Goal: Transaction & Acquisition: Purchase product/service

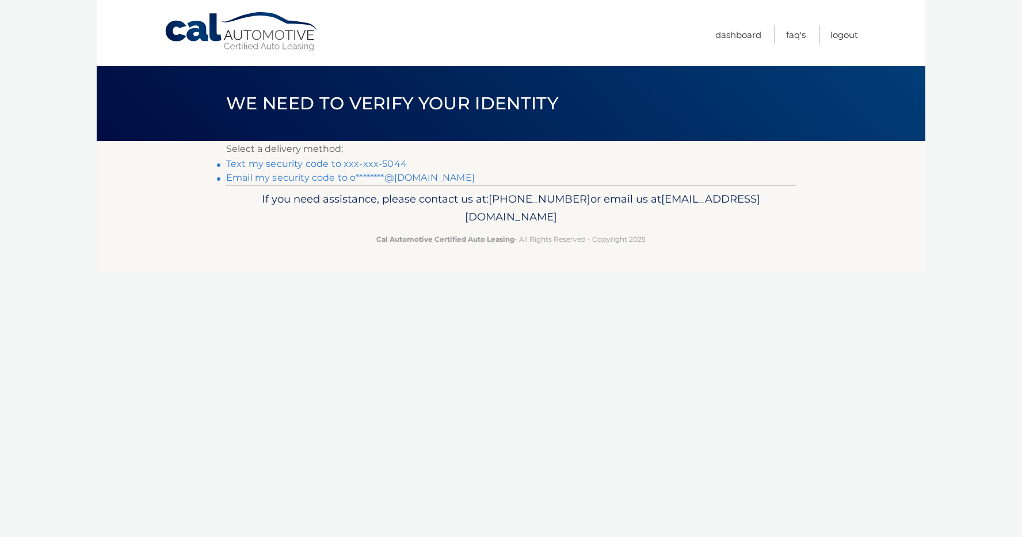
click at [331, 165] on link "Text my security code to xxx-xxx-5044" at bounding box center [316, 163] width 181 height 11
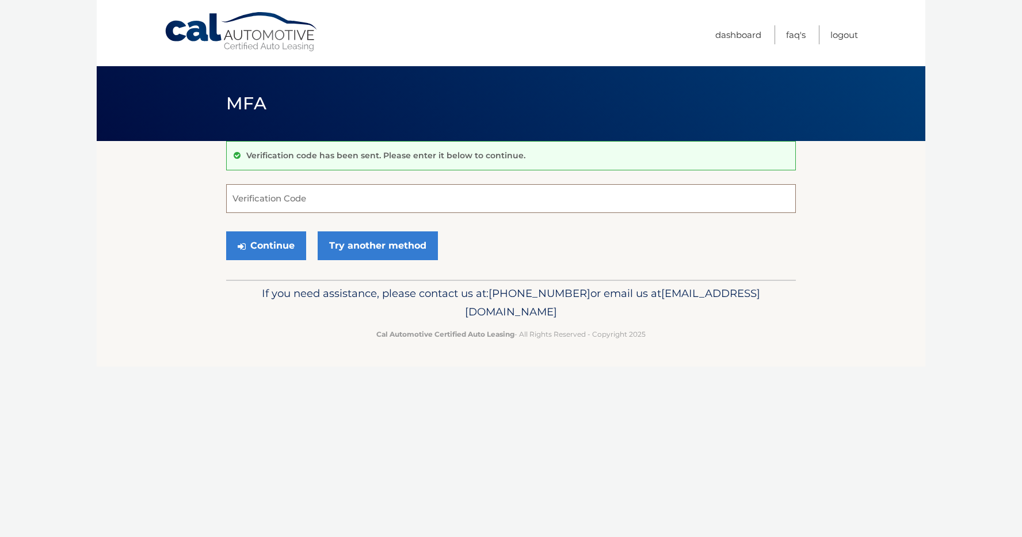
click at [322, 196] on input "Verification Code" at bounding box center [511, 198] width 570 height 29
type input "341723"
click at [226, 231] on button "Continue" at bounding box center [266, 245] width 80 height 29
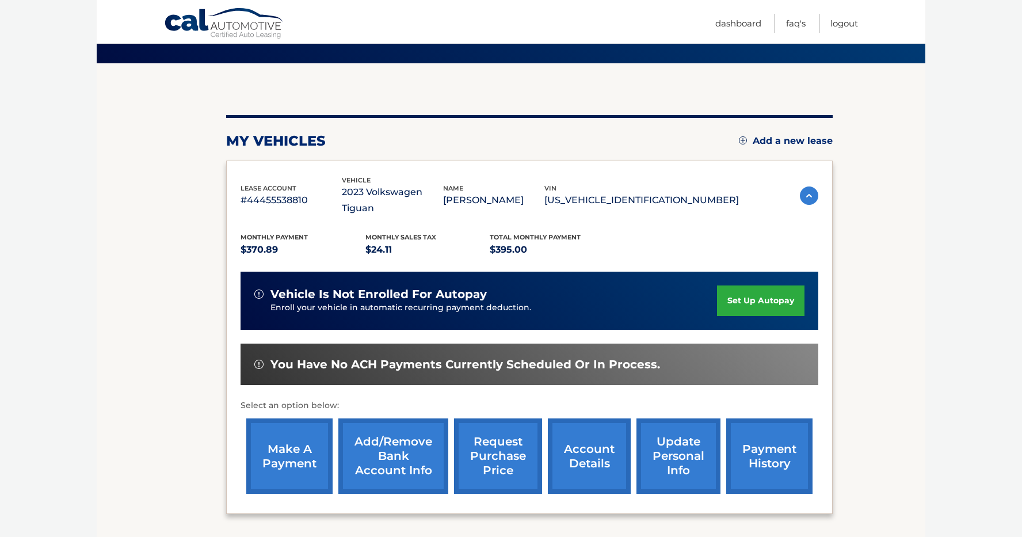
scroll to position [79, 0]
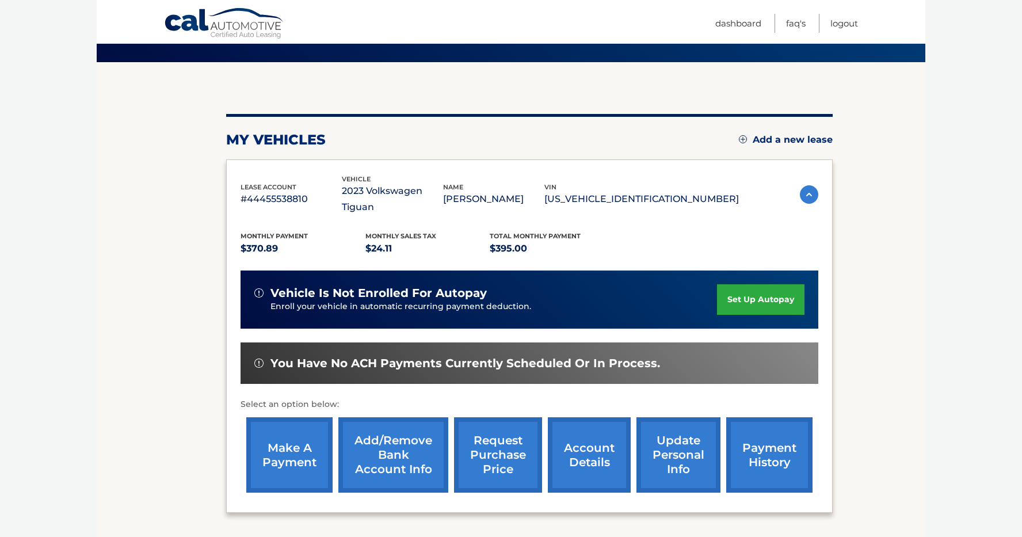
click at [590, 423] on link "account details" at bounding box center [589, 454] width 83 height 75
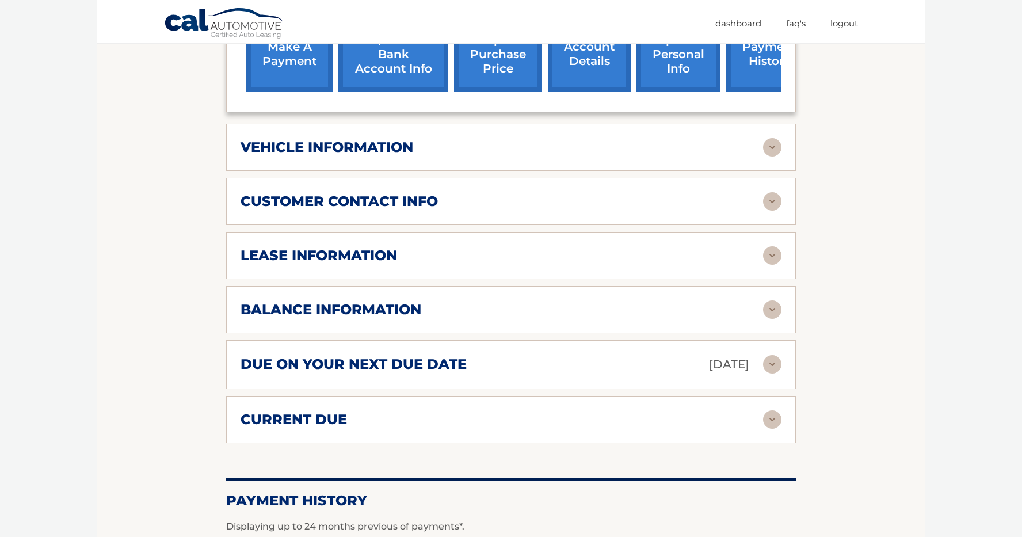
scroll to position [502, 0]
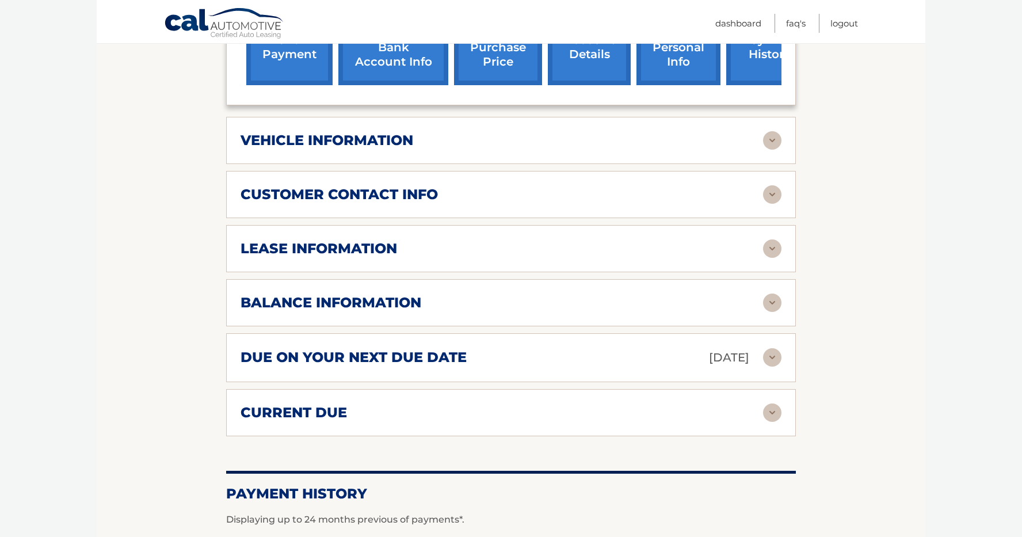
click at [546, 298] on div "balance information" at bounding box center [502, 302] width 523 height 17
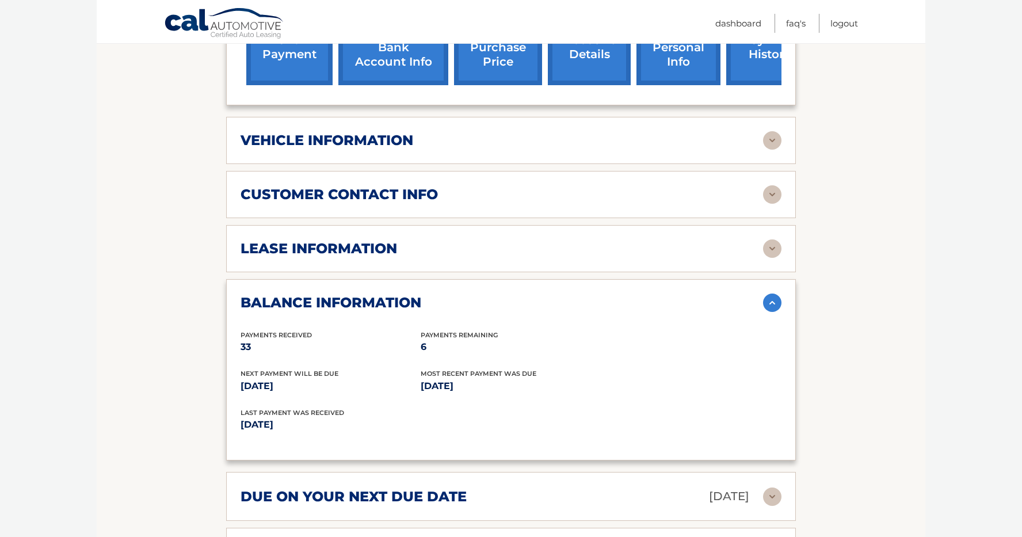
click at [546, 299] on div "balance information" at bounding box center [502, 302] width 523 height 17
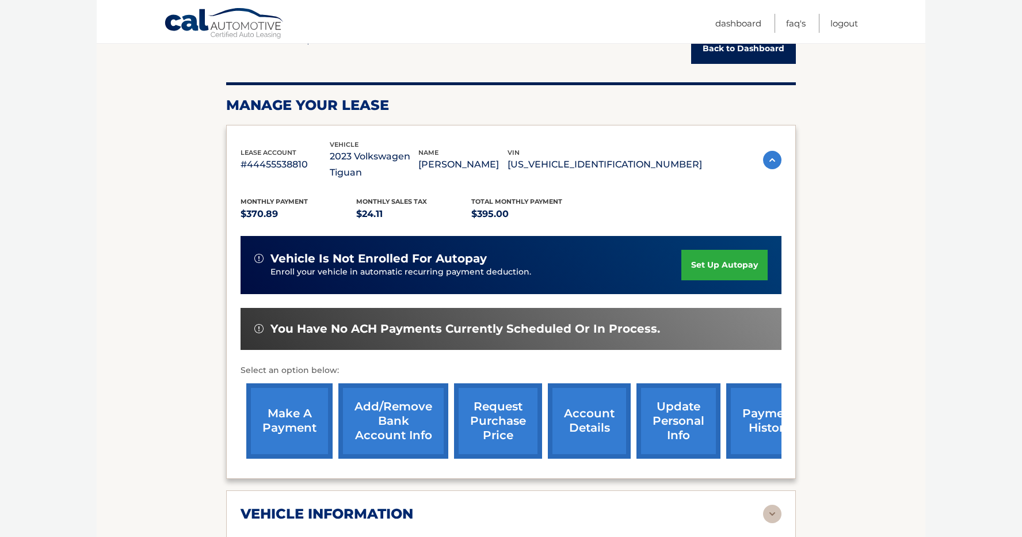
scroll to position [108, 0]
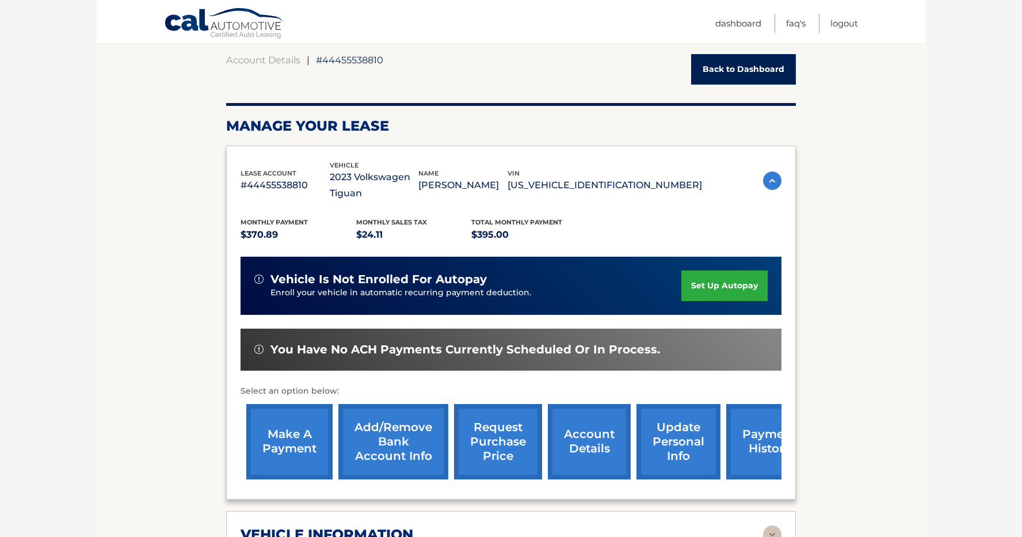
click at [304, 461] on link "make a payment" at bounding box center [289, 441] width 86 height 75
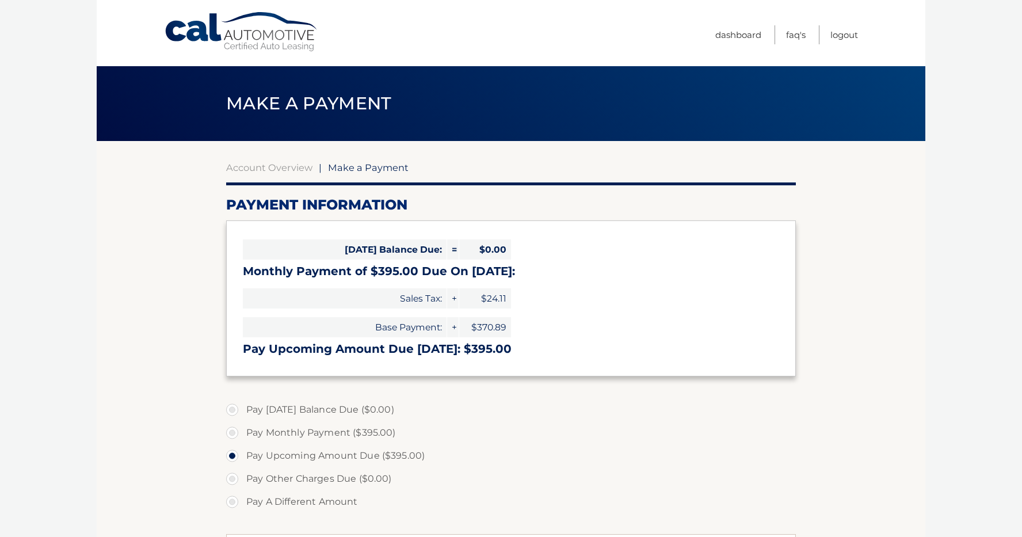
select select "NjFjZDUyZDYtMmMyYS00YjJlLWI4NDktNDFmM2RiNzBjNjFm"
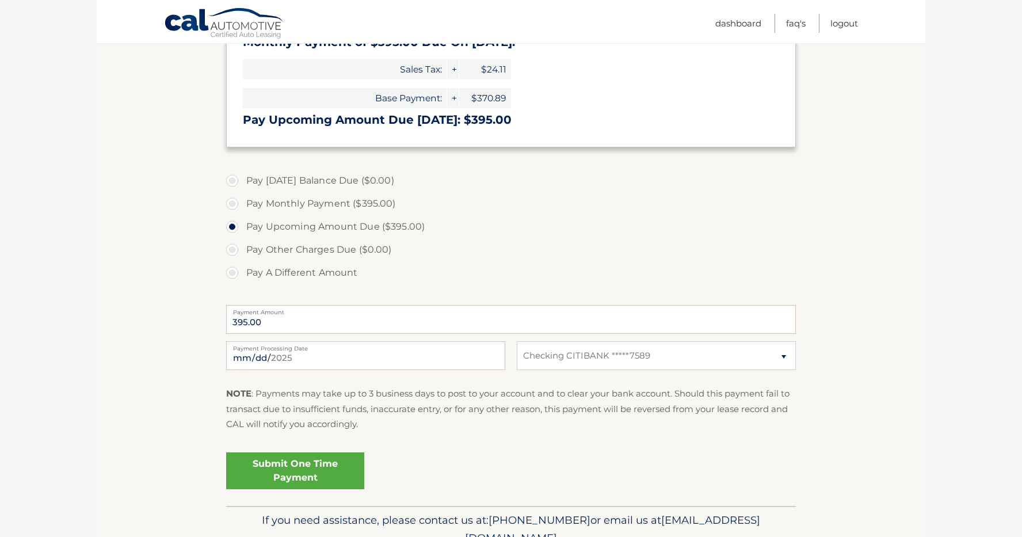
scroll to position [273, 0]
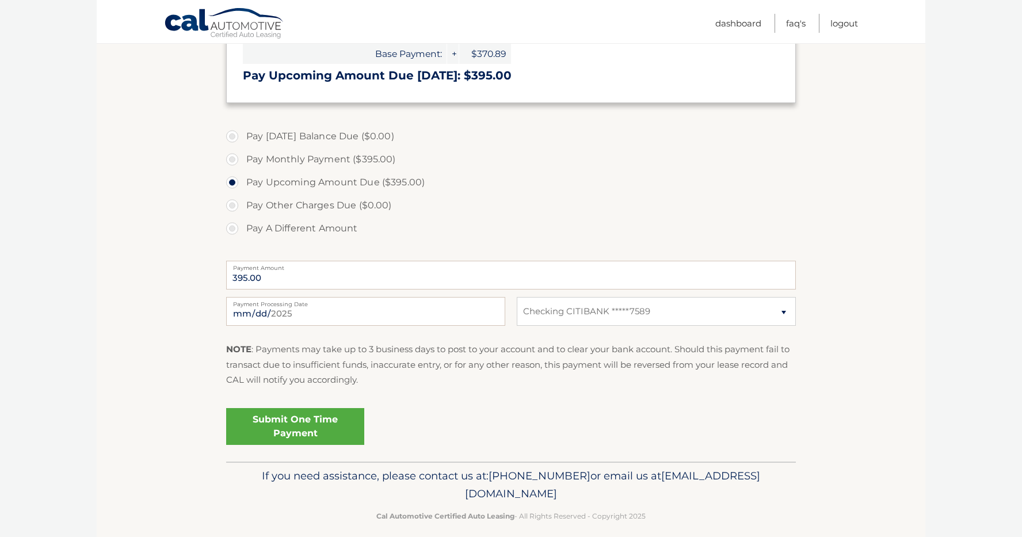
click at [314, 435] on link "Submit One Time Payment" at bounding box center [295, 426] width 138 height 37
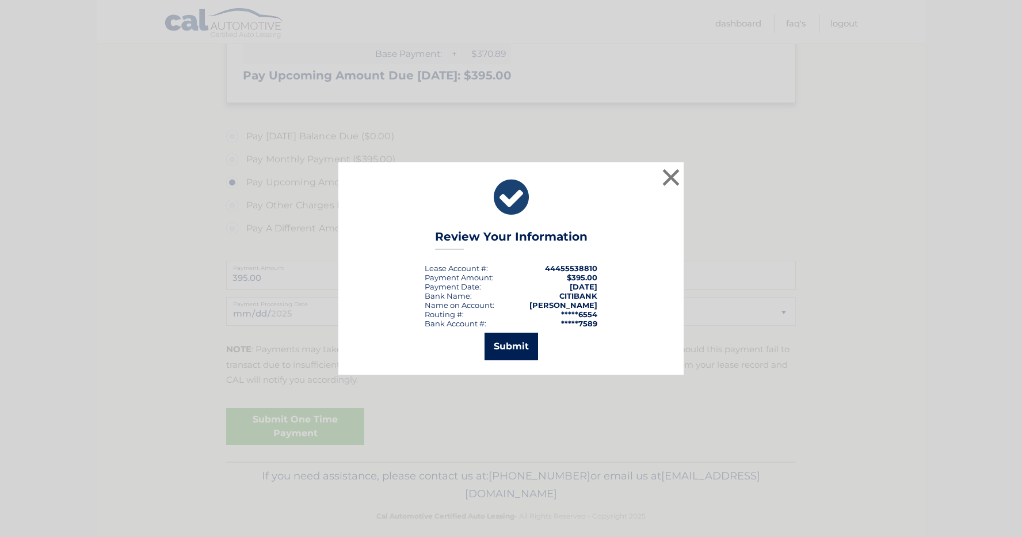
click at [508, 346] on button "Submit" at bounding box center [512, 347] width 54 height 28
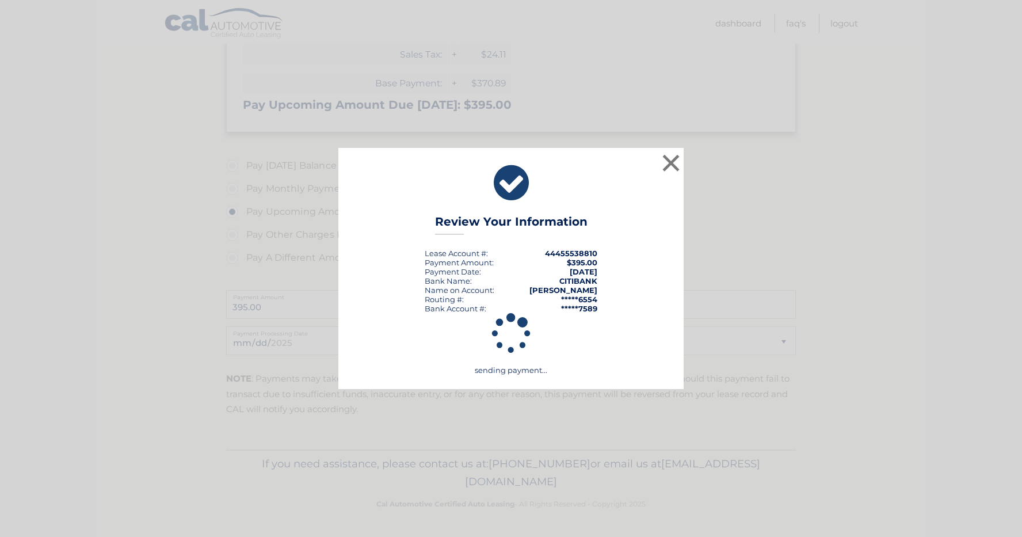
scroll to position [244, 0]
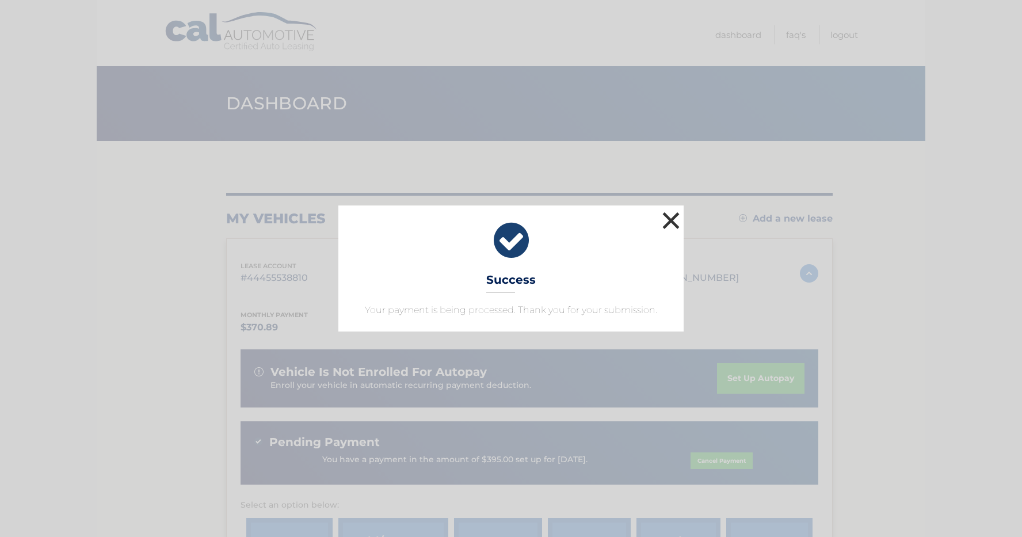
click at [670, 227] on button "×" at bounding box center [671, 220] width 23 height 23
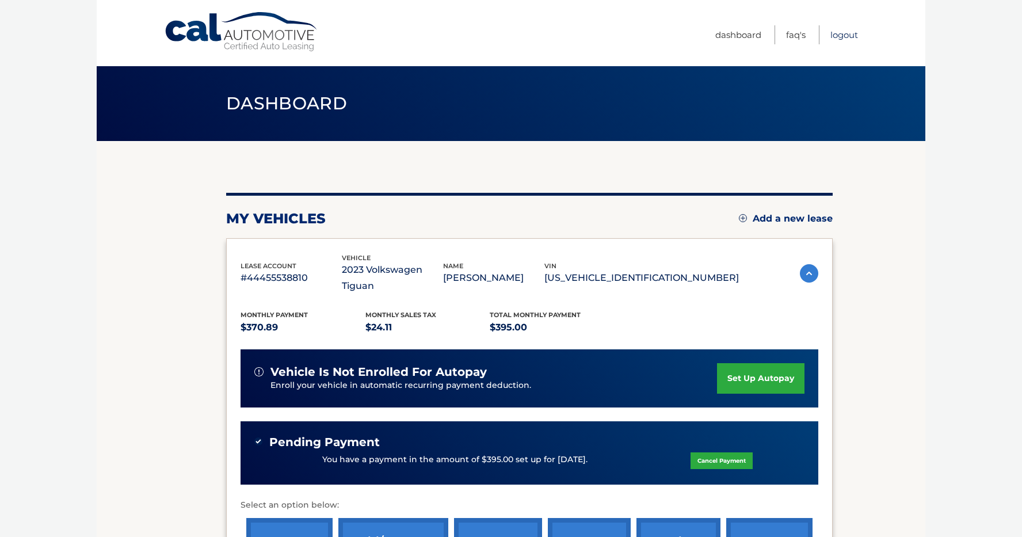
click at [851, 35] on link "Logout" at bounding box center [845, 34] width 28 height 19
